Goal: Answer question/provide support

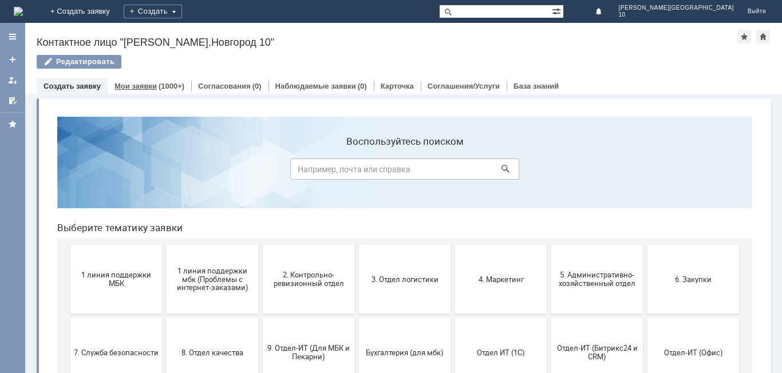
click at [137, 89] on link "Мои заявки" at bounding box center [136, 86] width 42 height 9
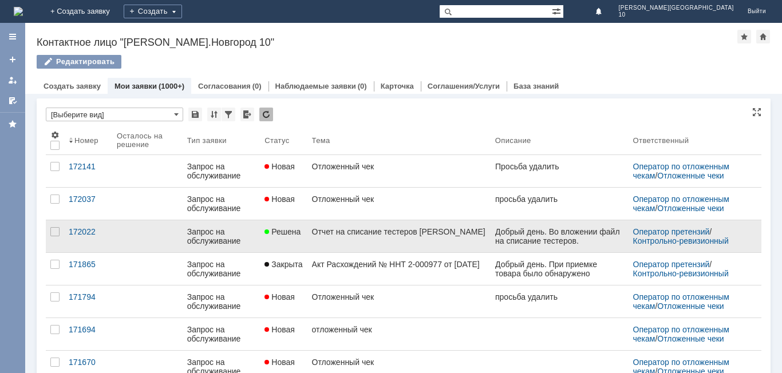
click at [340, 237] on div "Отчет на списание тестеров [PERSON_NAME]" at bounding box center [399, 231] width 174 height 9
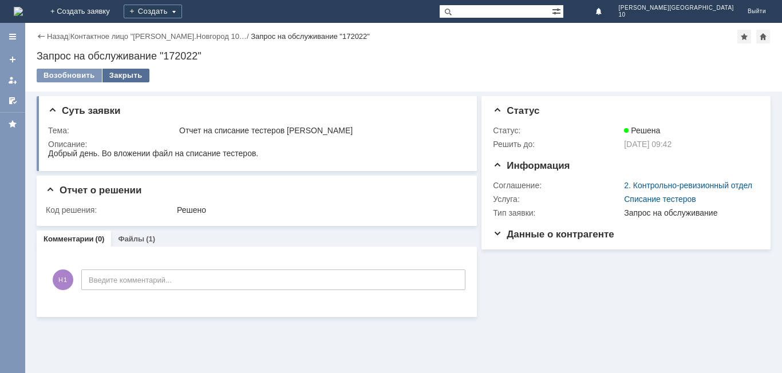
click at [119, 73] on div "Закрыть" at bounding box center [126, 76] width 47 height 14
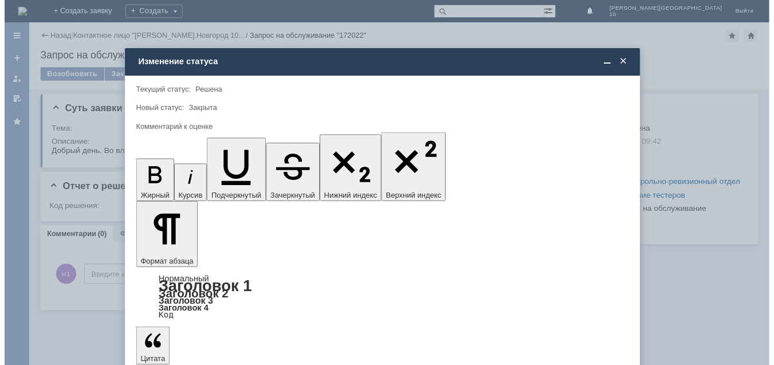
scroll to position [42, 0]
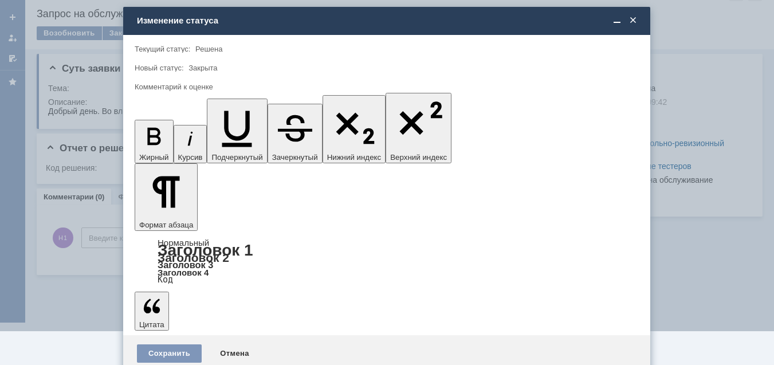
click at [174, 340] on span "5 - Отлично" at bounding box center [386, 339] width 489 height 9
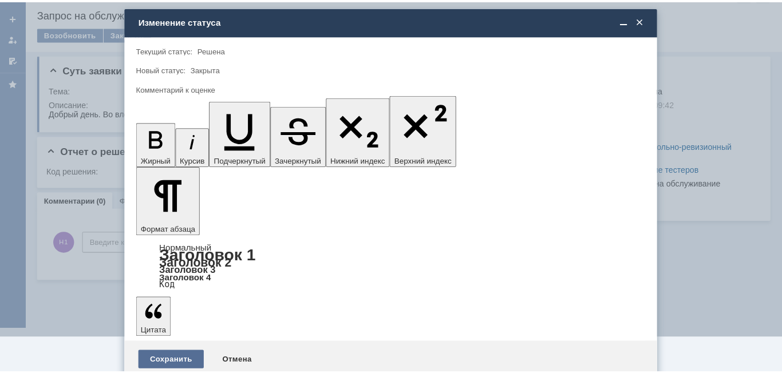
scroll to position [0, 0]
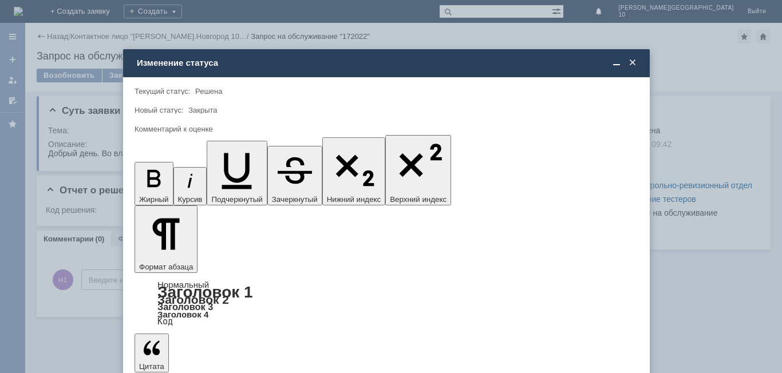
type input "5 - Отлично"
